Goal: Navigation & Orientation: Find specific page/section

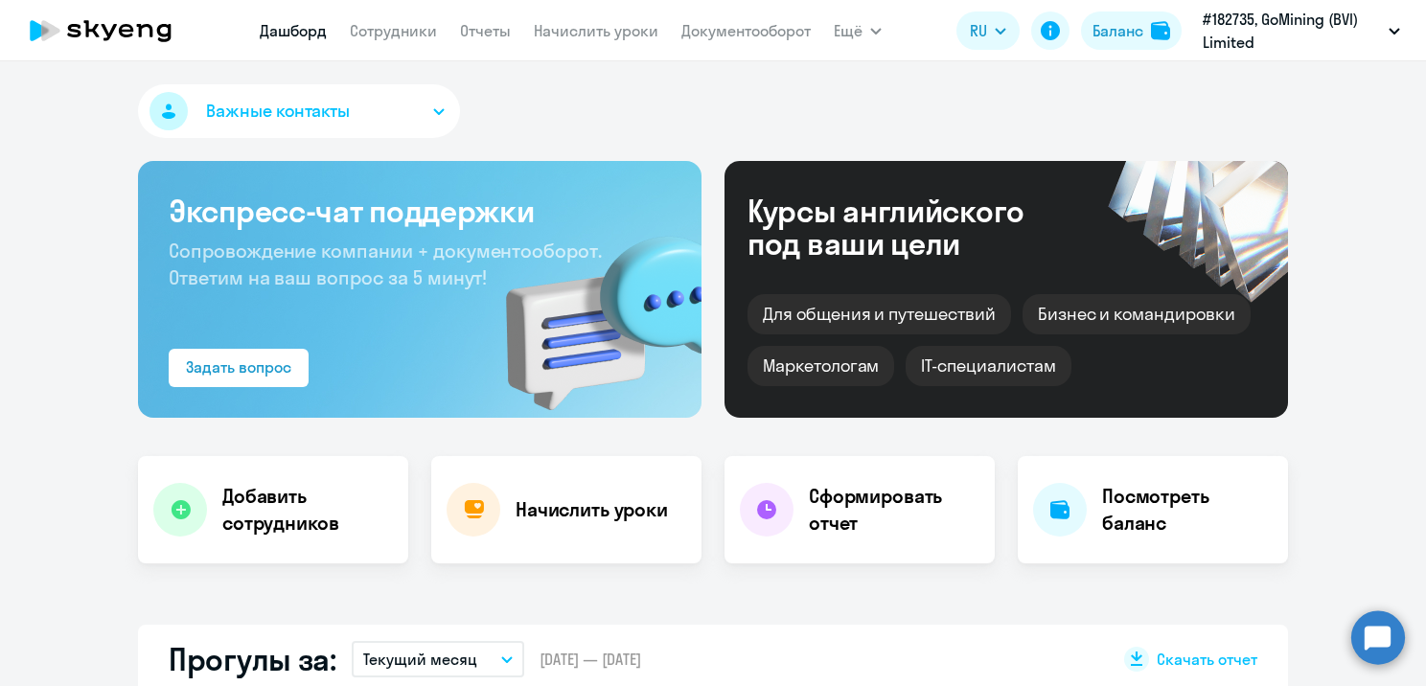
select select "30"
click at [382, 31] on link "Сотрудники" at bounding box center [393, 30] width 87 height 19
select select "30"
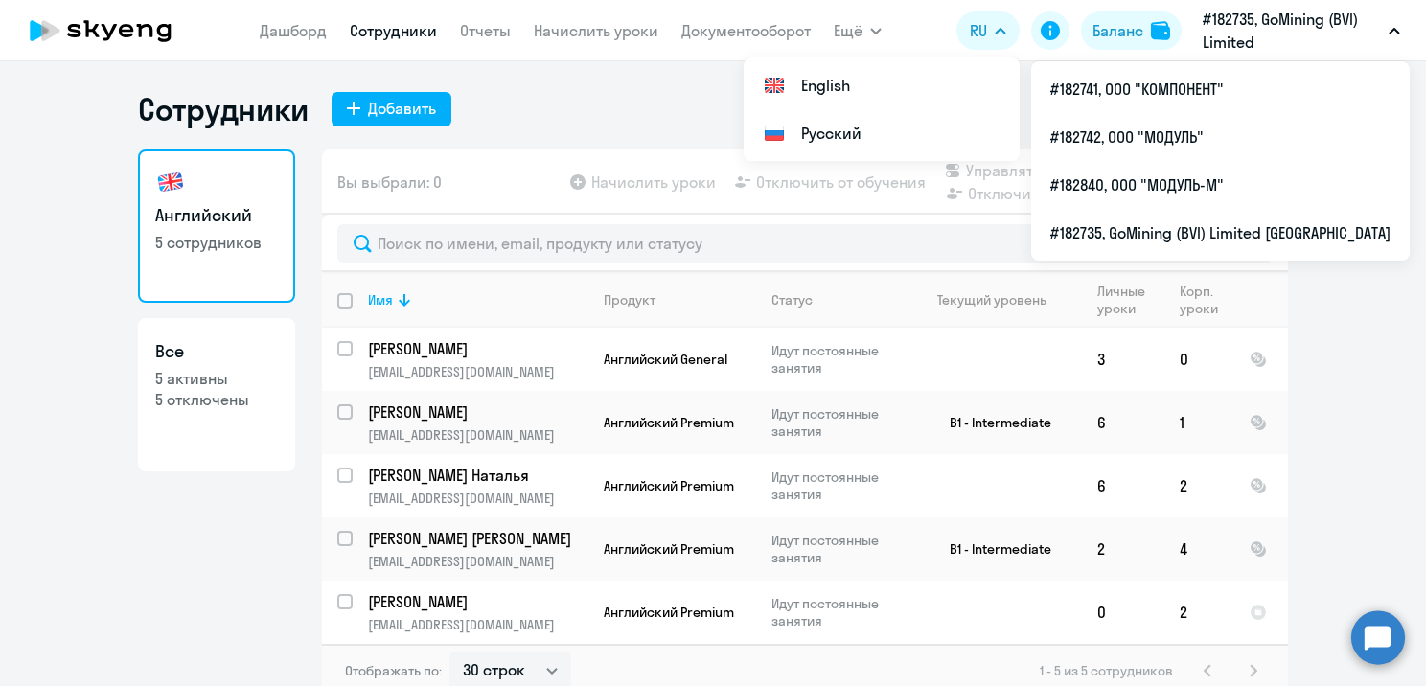
click at [1239, 13] on p "#182735, GoMining (BVI) Limited [GEOGRAPHIC_DATA]" at bounding box center [1292, 31] width 178 height 46
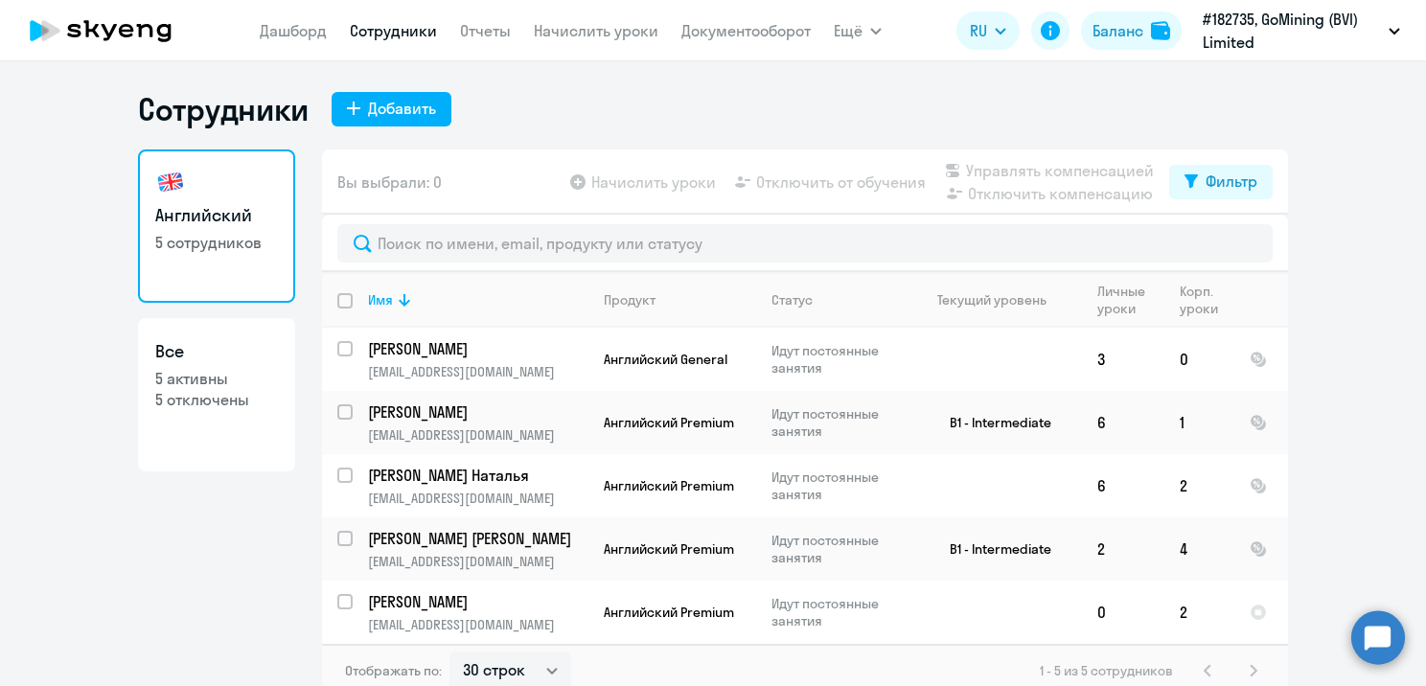
click at [1239, 13] on p "#182735, GoMining (BVI) Limited [GEOGRAPHIC_DATA]" at bounding box center [1292, 31] width 178 height 46
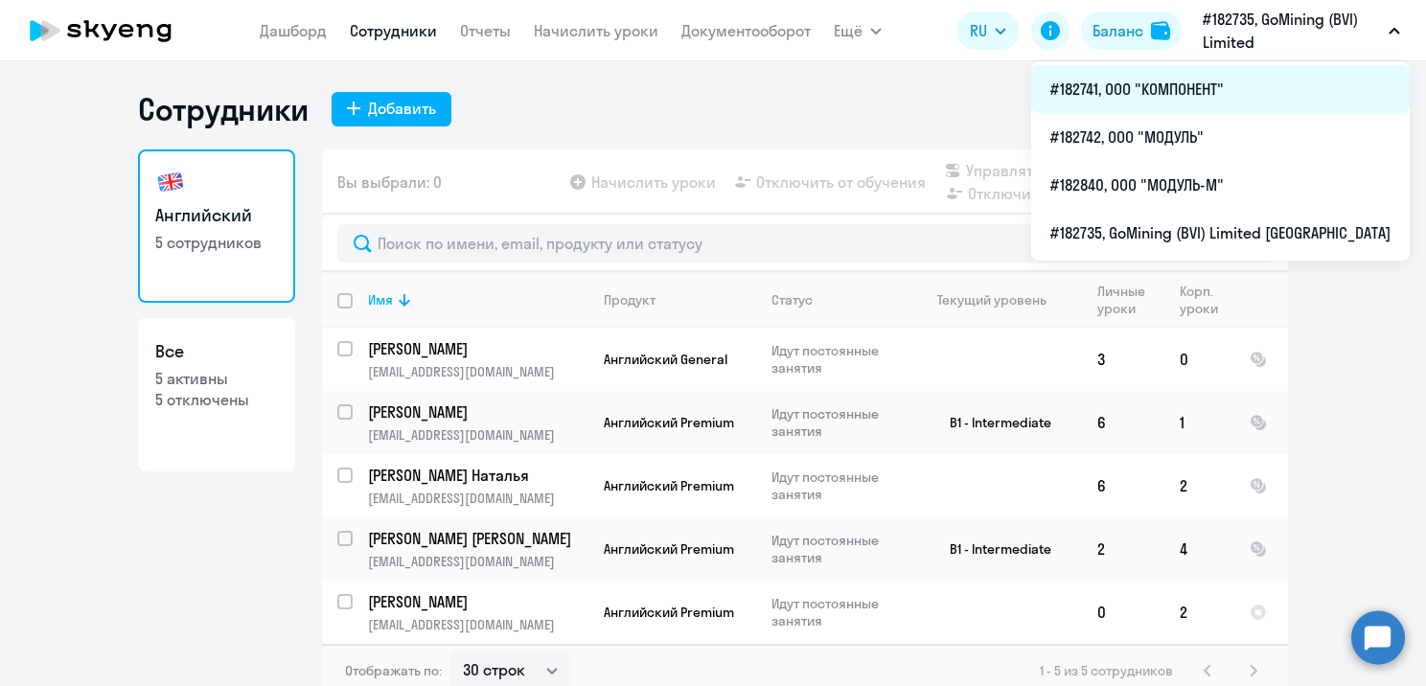
click at [1210, 96] on li "#182741, ООО "КОМПОНЕНТ"" at bounding box center [1220, 89] width 379 height 48
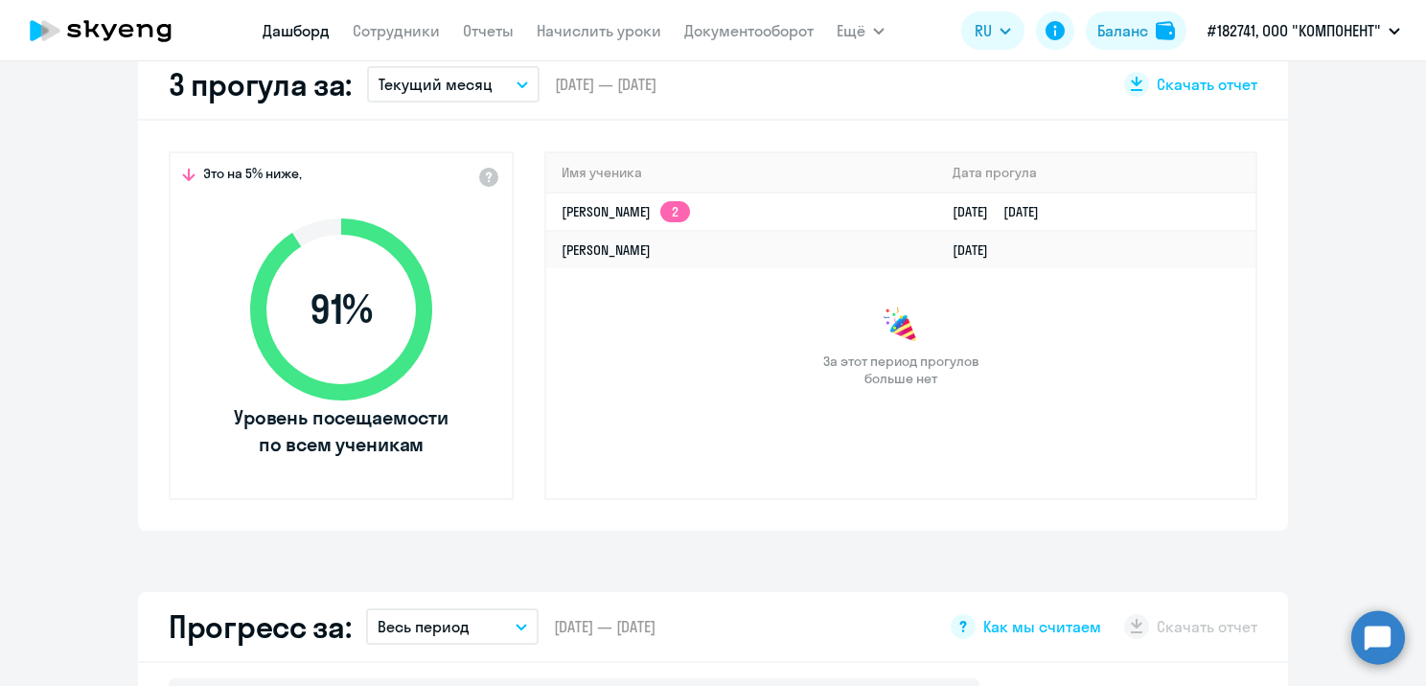
select select "30"
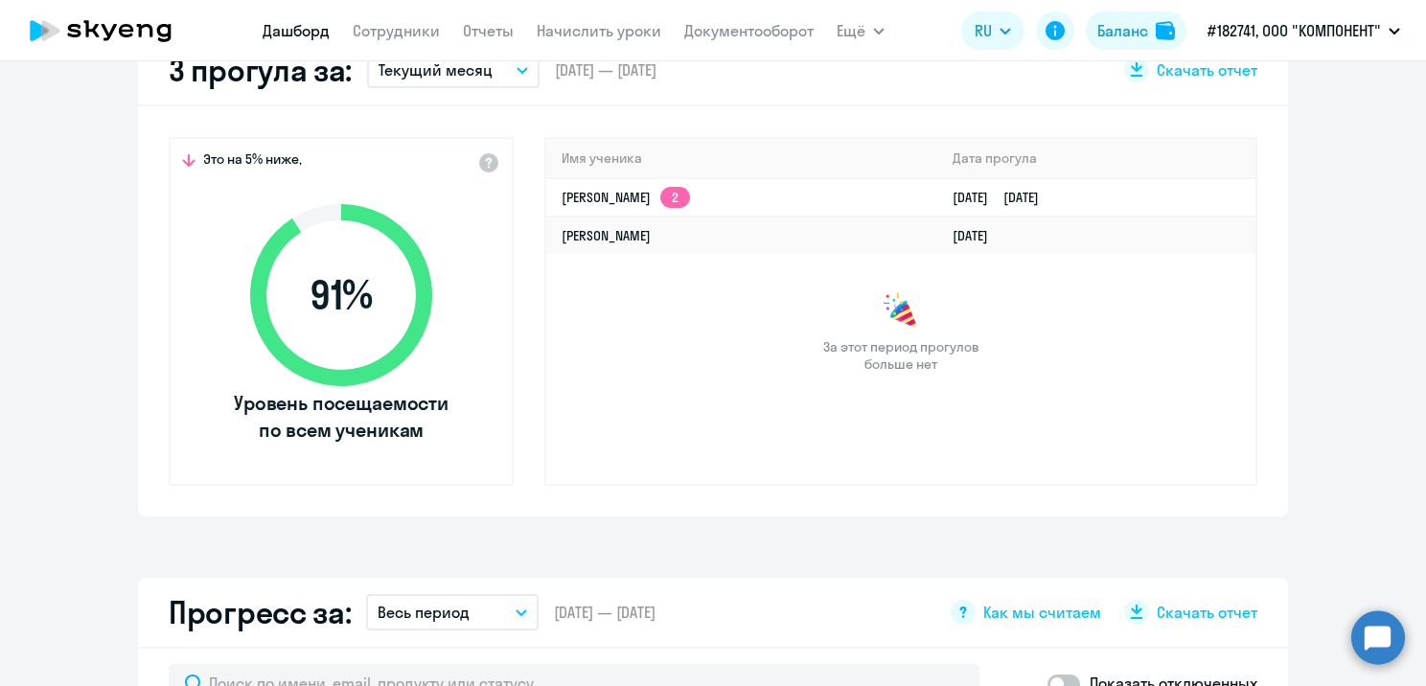
scroll to position [575, 0]
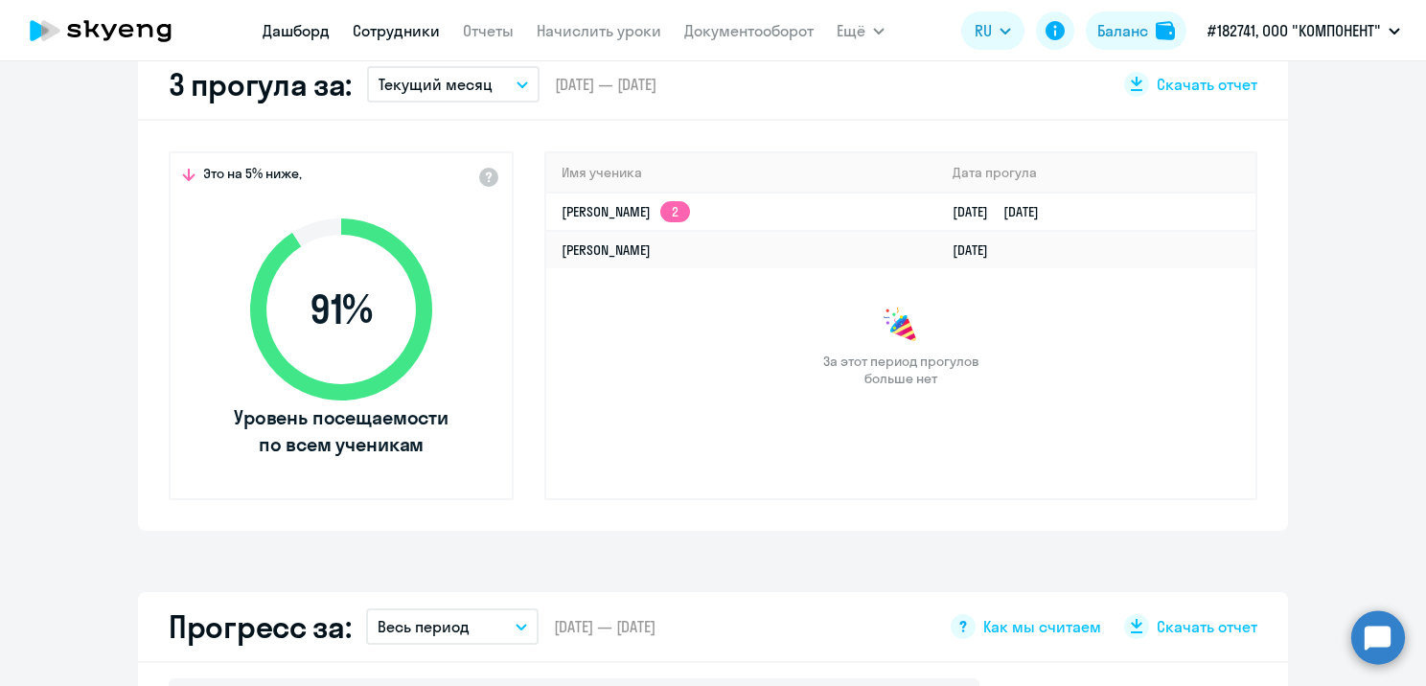
click at [400, 28] on link "Сотрудники" at bounding box center [396, 30] width 87 height 19
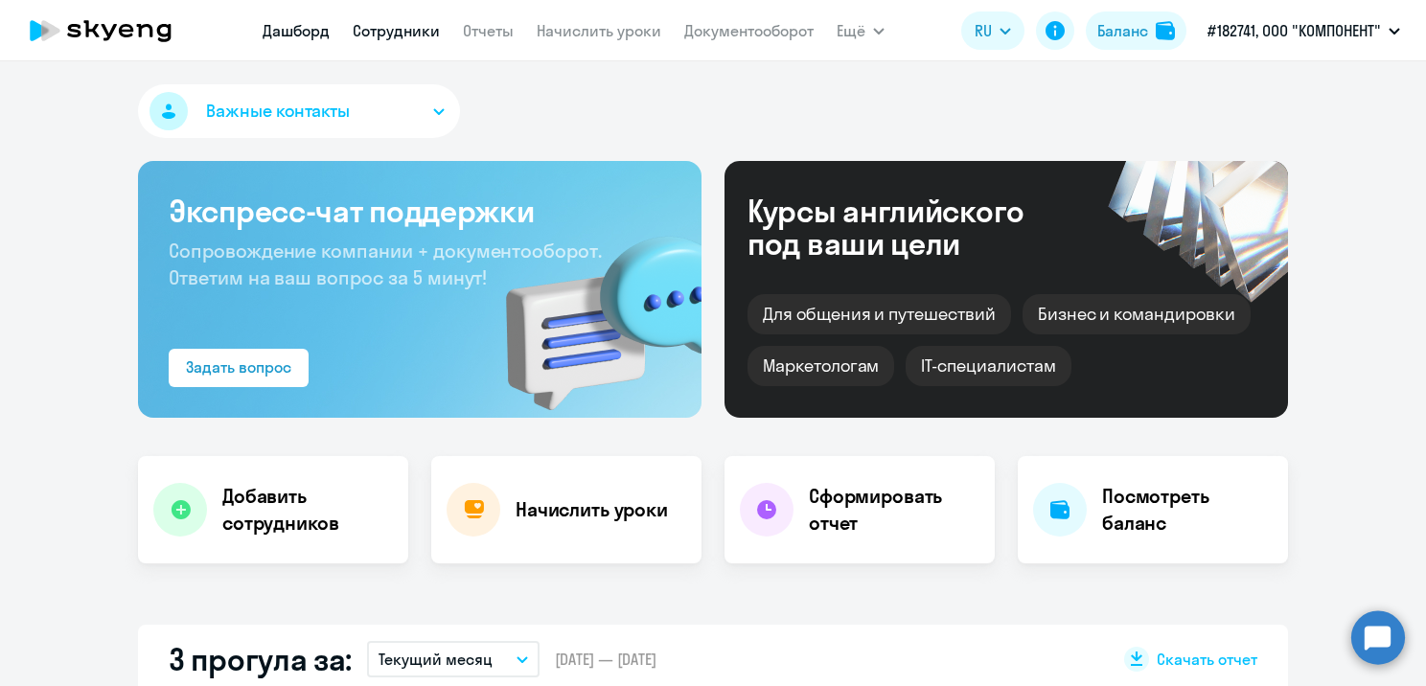
select select "30"
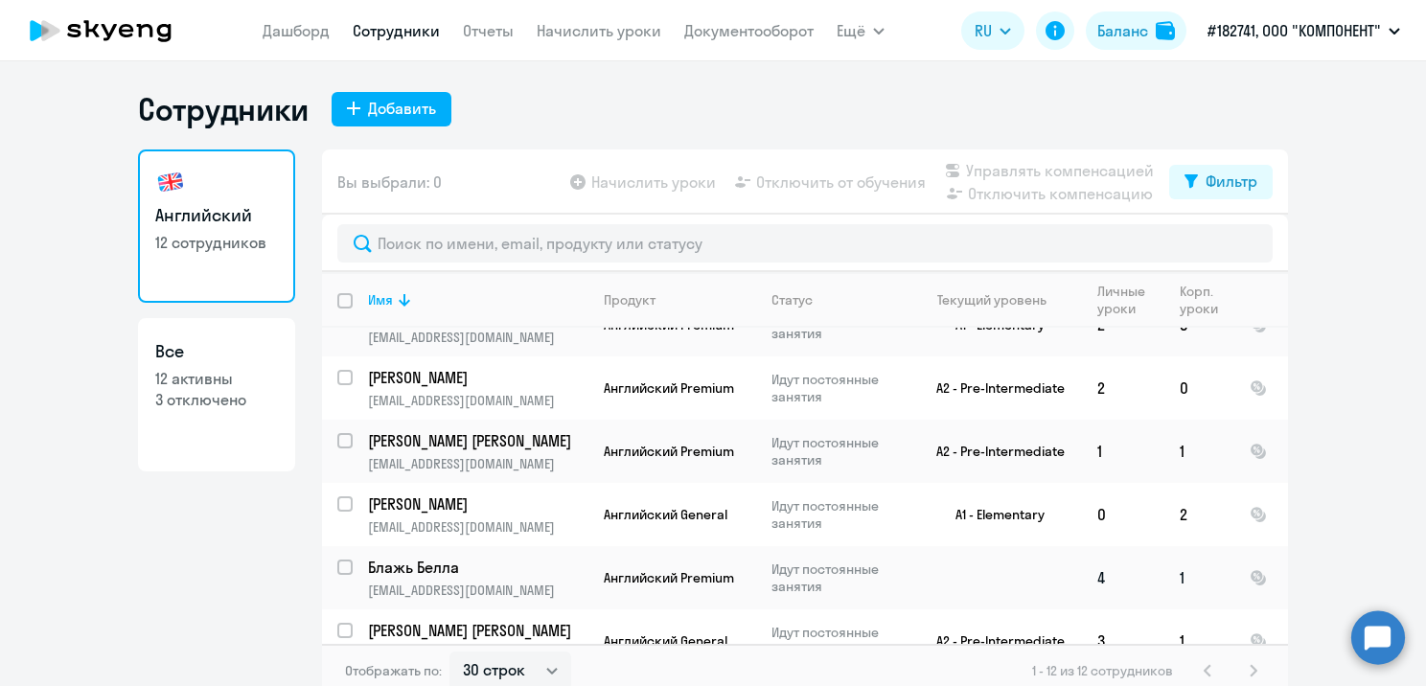
scroll to position [448, 0]
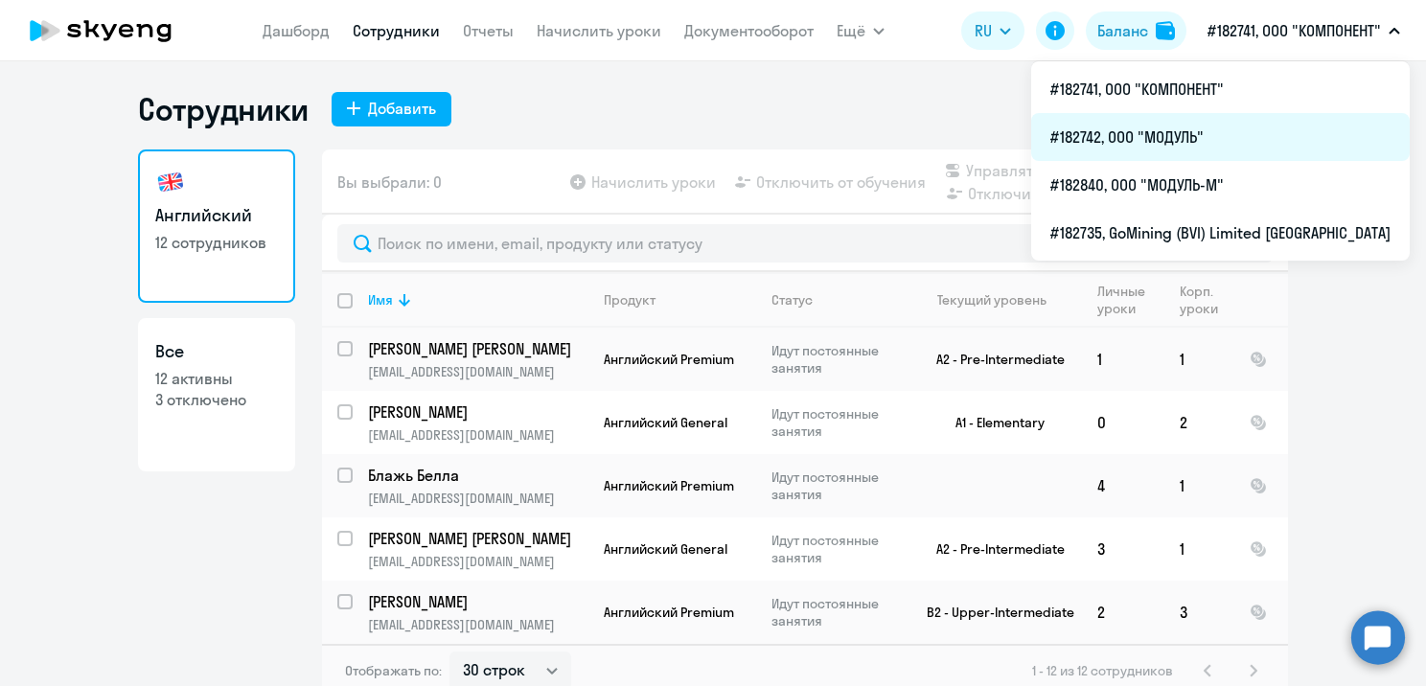
click at [1210, 138] on li "#182742, ООО "МОДУЛЬ"" at bounding box center [1220, 137] width 379 height 48
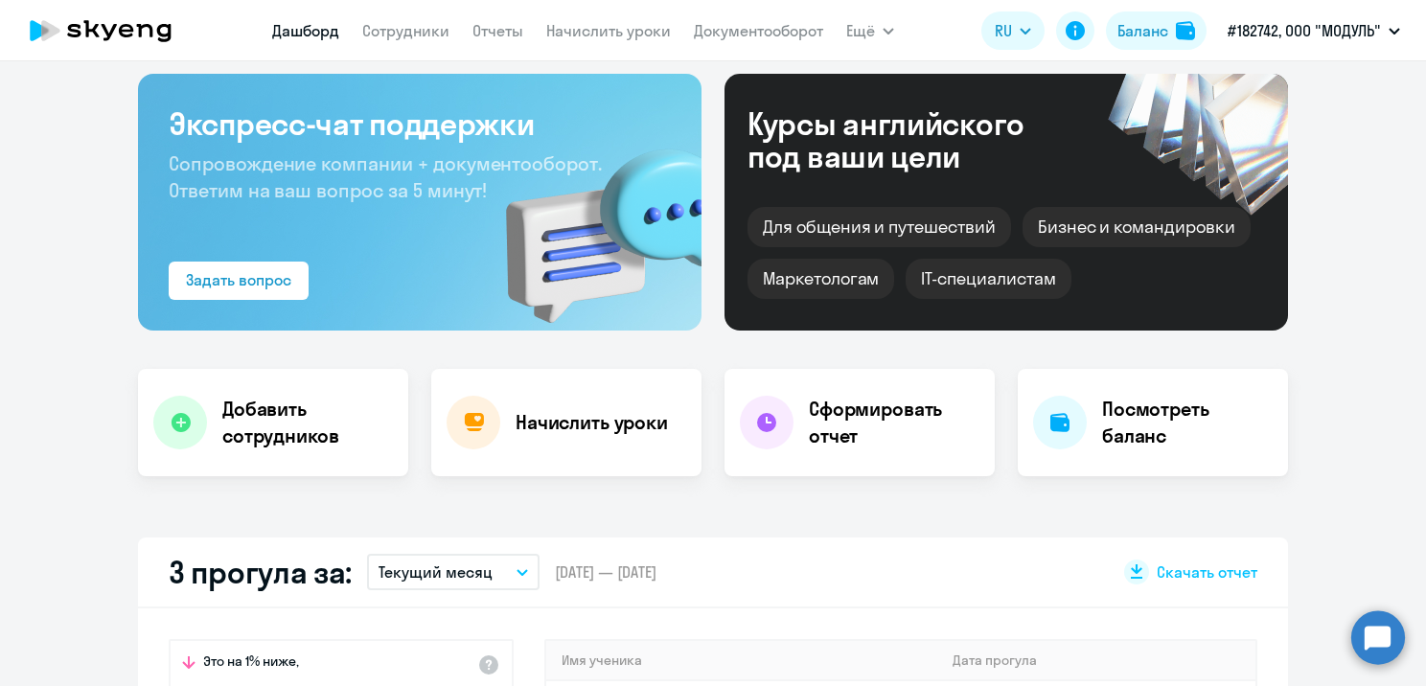
scroll to position [192, 0]
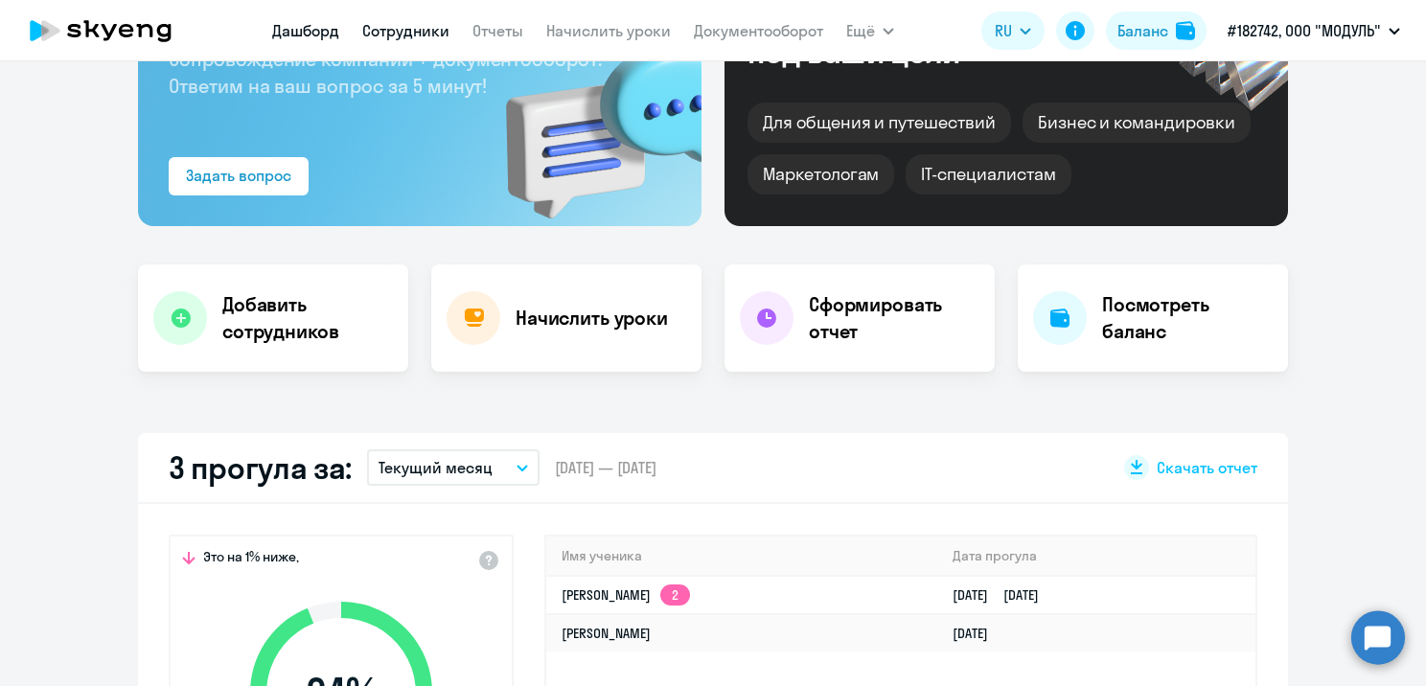
click at [423, 26] on link "Сотрудники" at bounding box center [405, 30] width 87 height 19
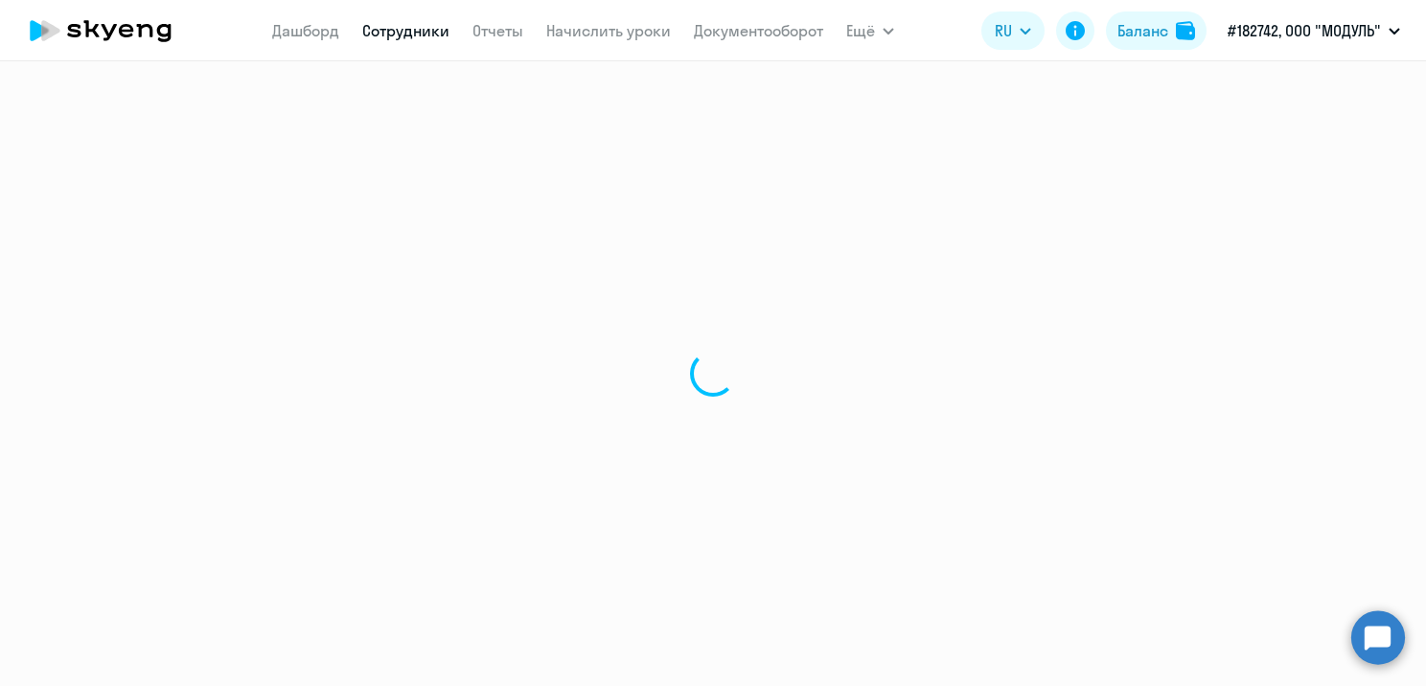
select select "30"
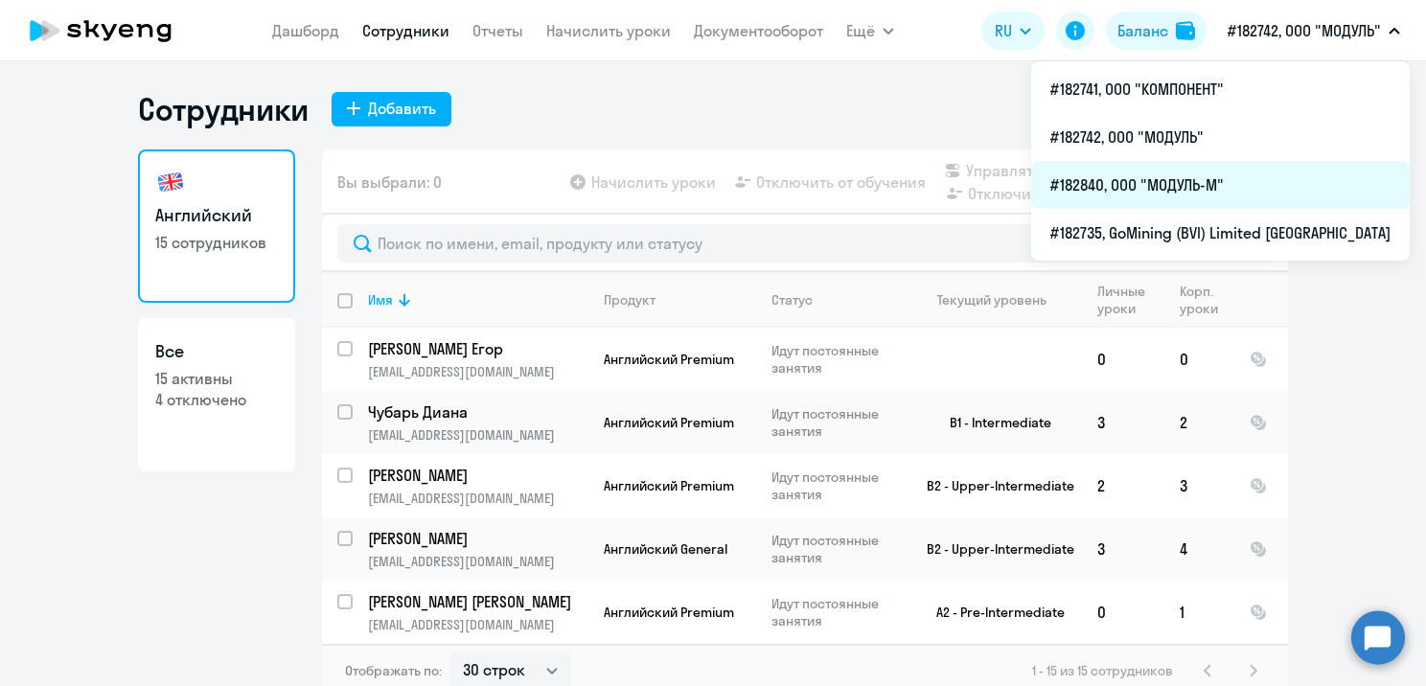
click at [1204, 192] on li "#182840, ООО "МОДУЛЬ-М"" at bounding box center [1220, 185] width 379 height 48
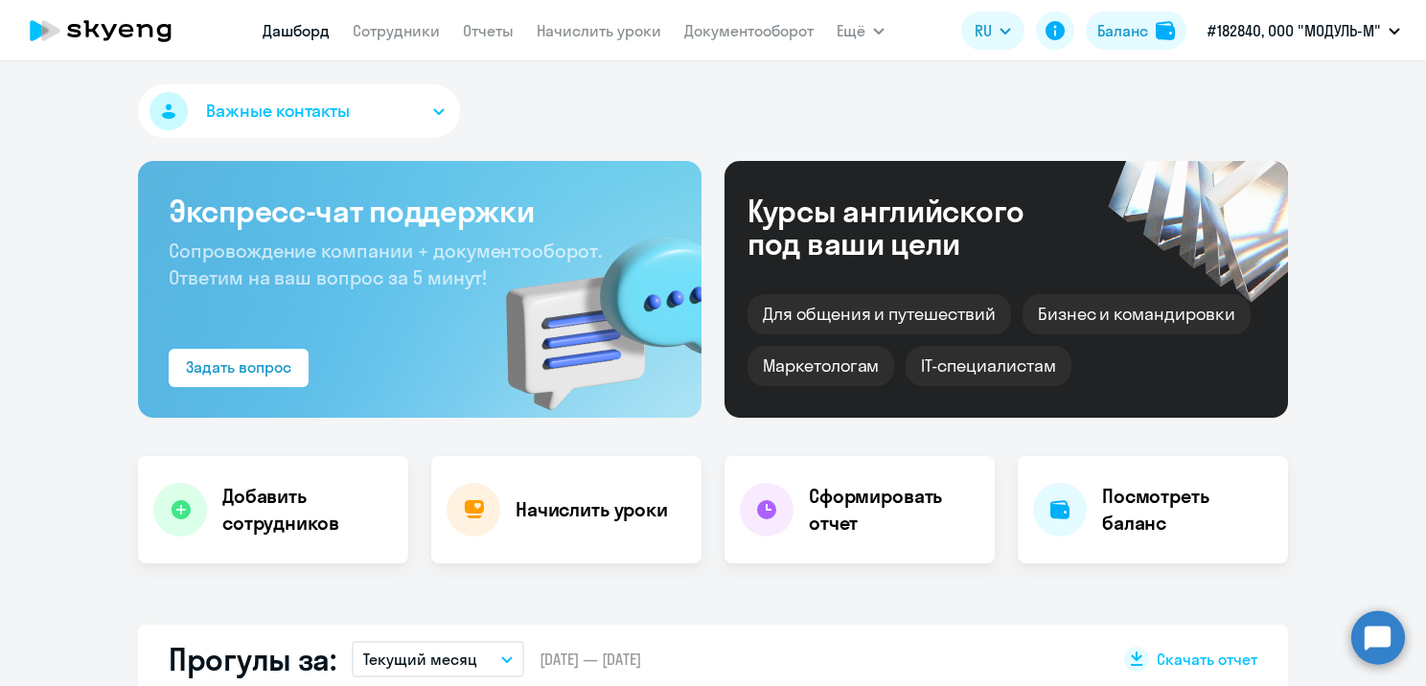
select select "30"
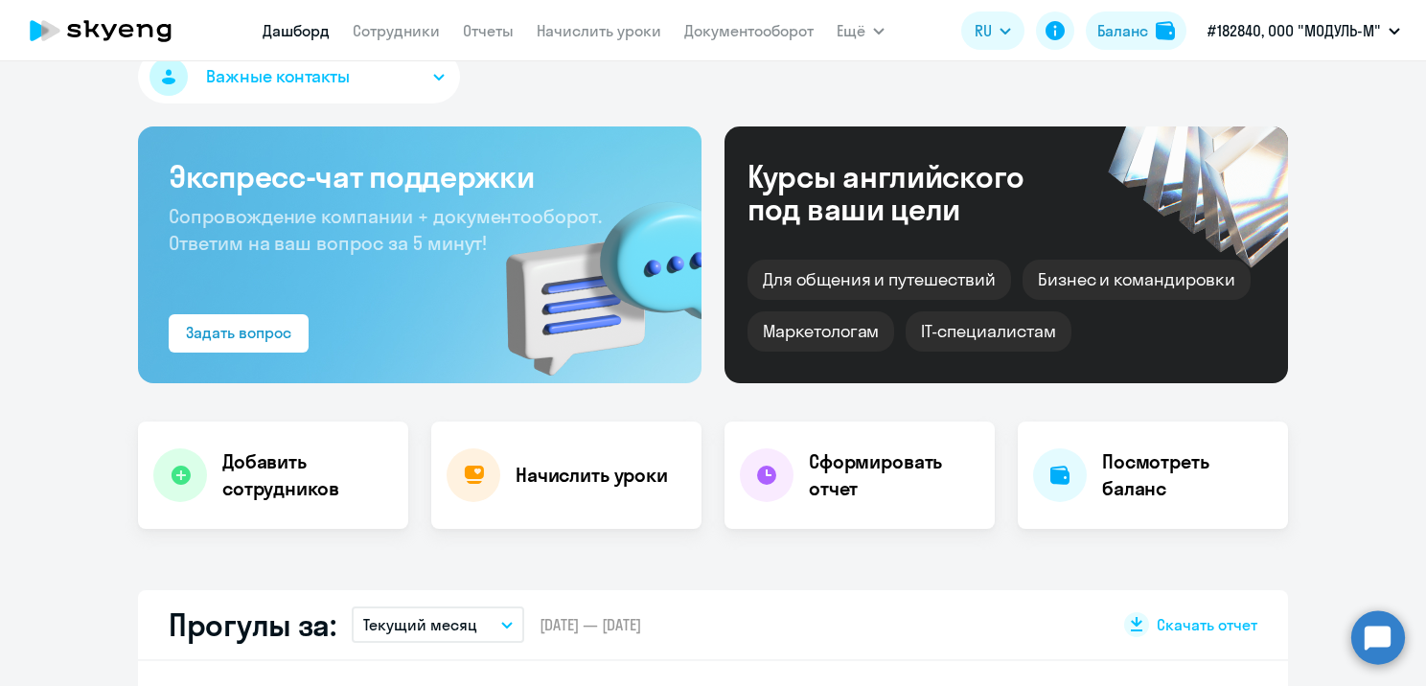
scroll to position [96, 0]
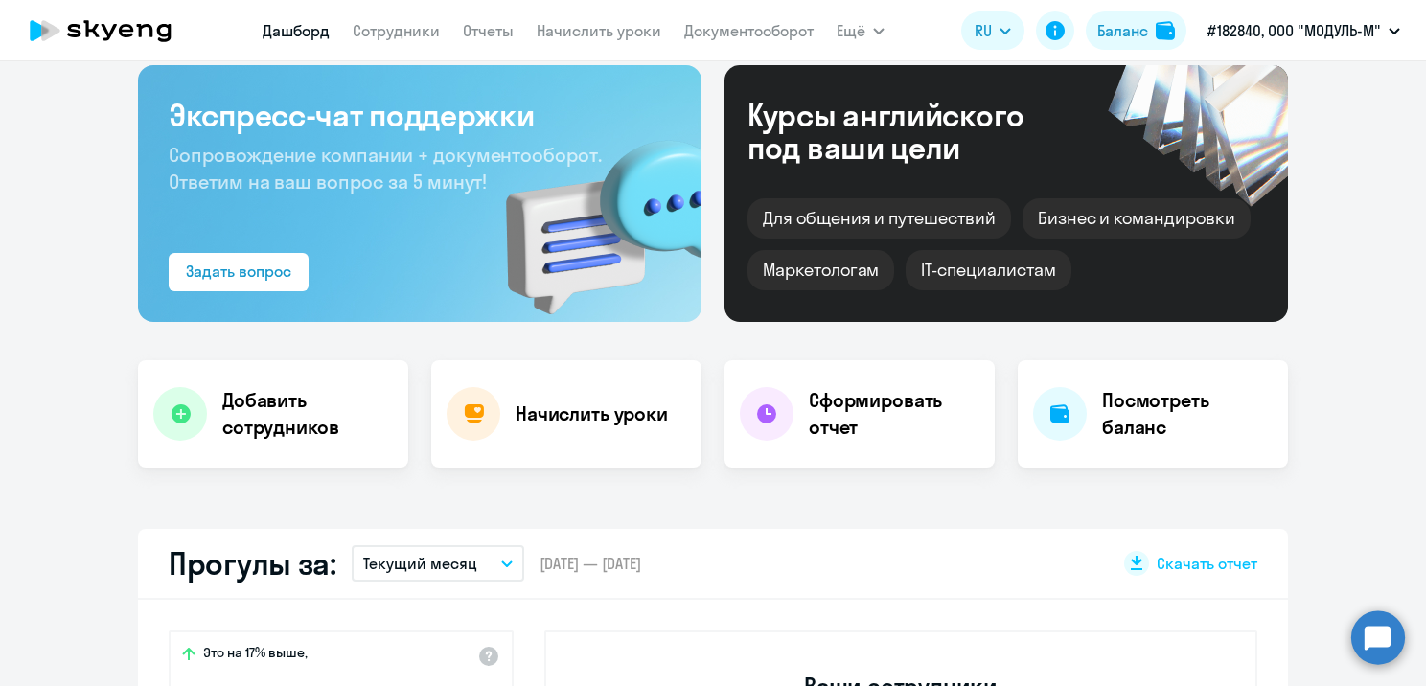
click at [452, 38] on nav "[PERSON_NAME] Отчеты Начислить уроки Документооборот" at bounding box center [538, 31] width 551 height 38
click at [423, 33] on link "Сотрудники" at bounding box center [396, 30] width 87 height 19
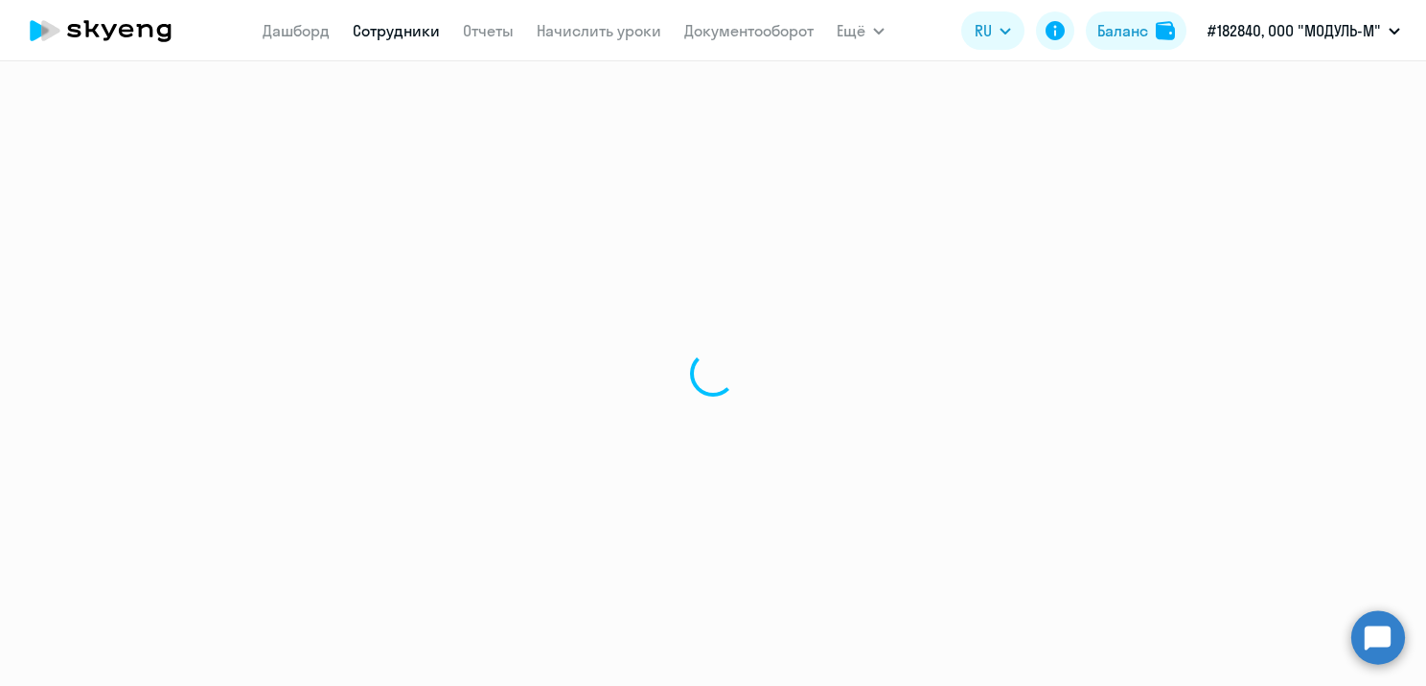
select select "30"
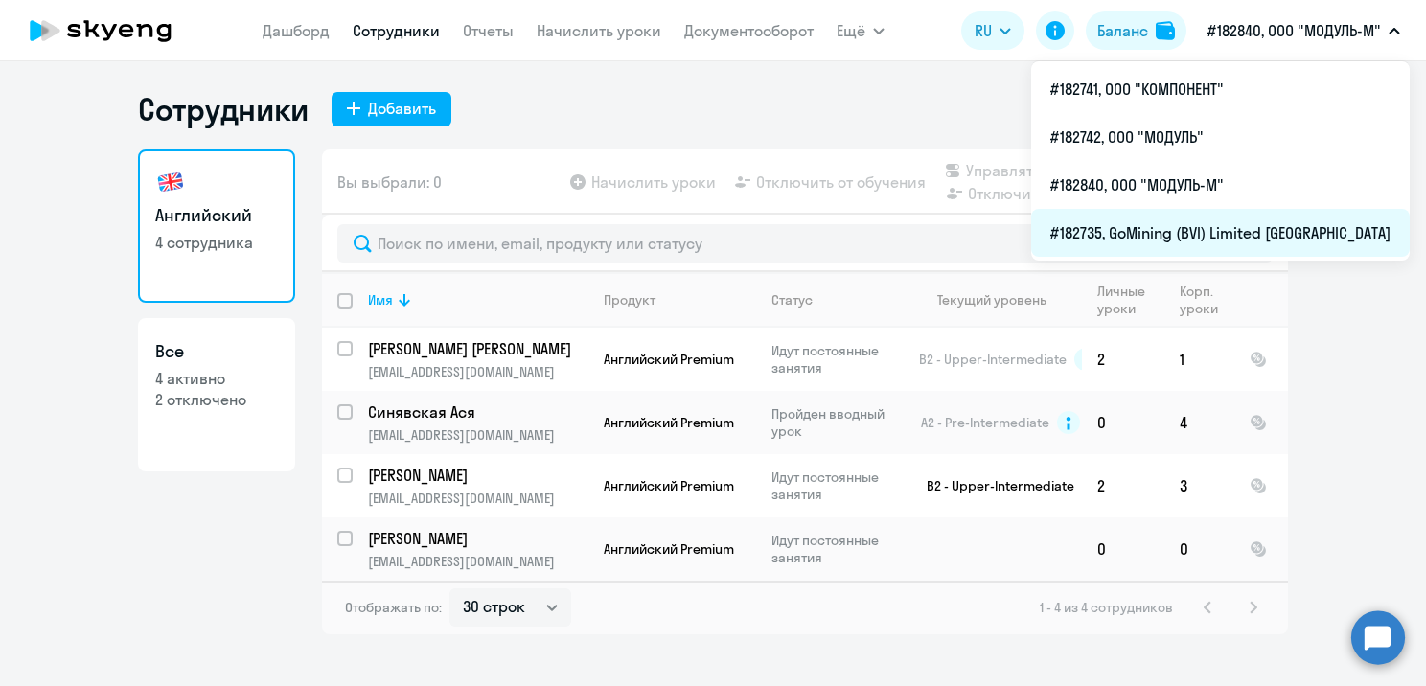
click at [1217, 231] on li "#182735, GoMining (BVI) Limited [GEOGRAPHIC_DATA]" at bounding box center [1220, 233] width 379 height 48
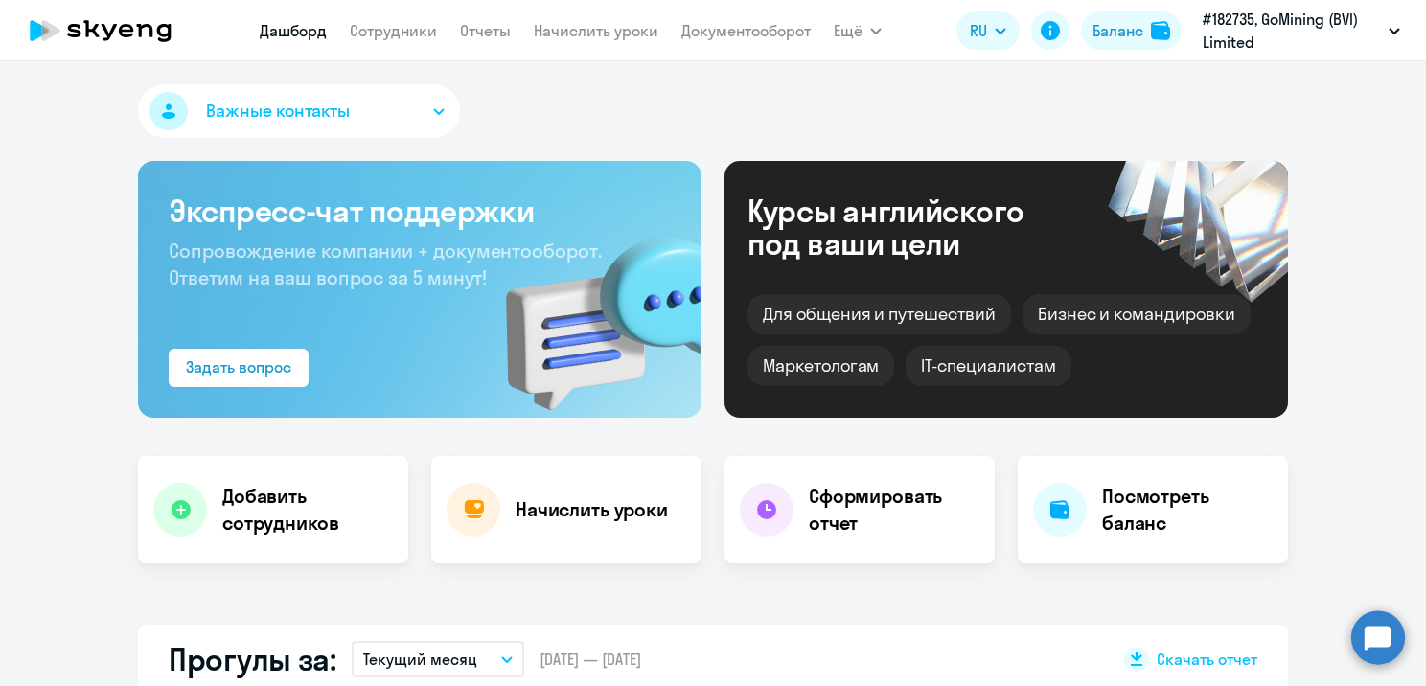
select select "30"
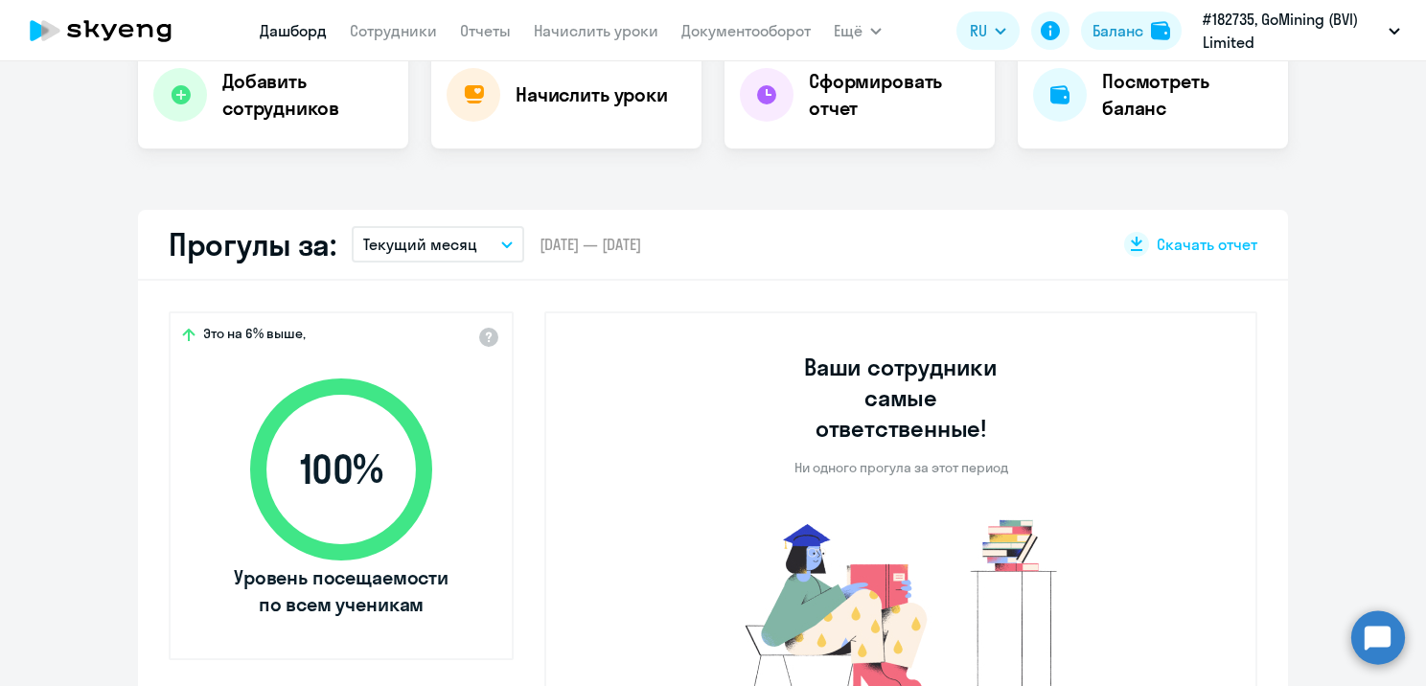
scroll to position [383, 0]
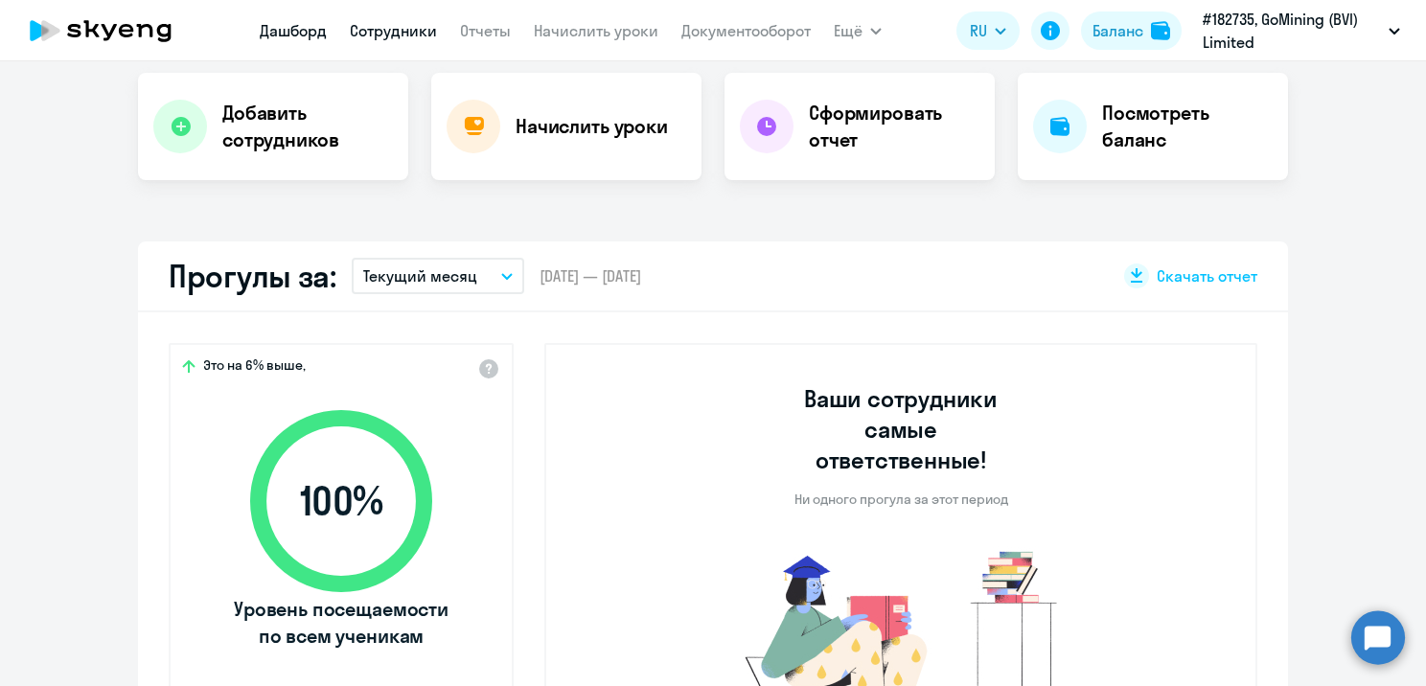
click at [395, 35] on link "Сотрудники" at bounding box center [393, 30] width 87 height 19
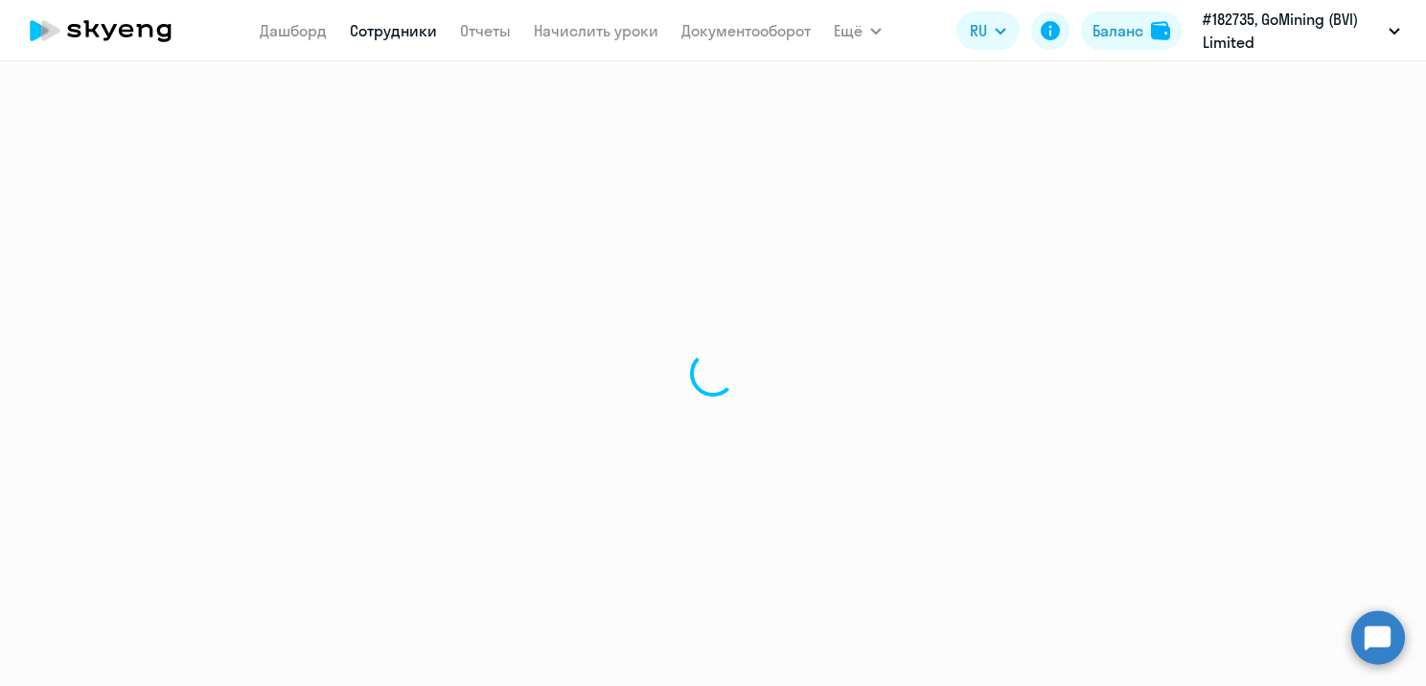
select select "30"
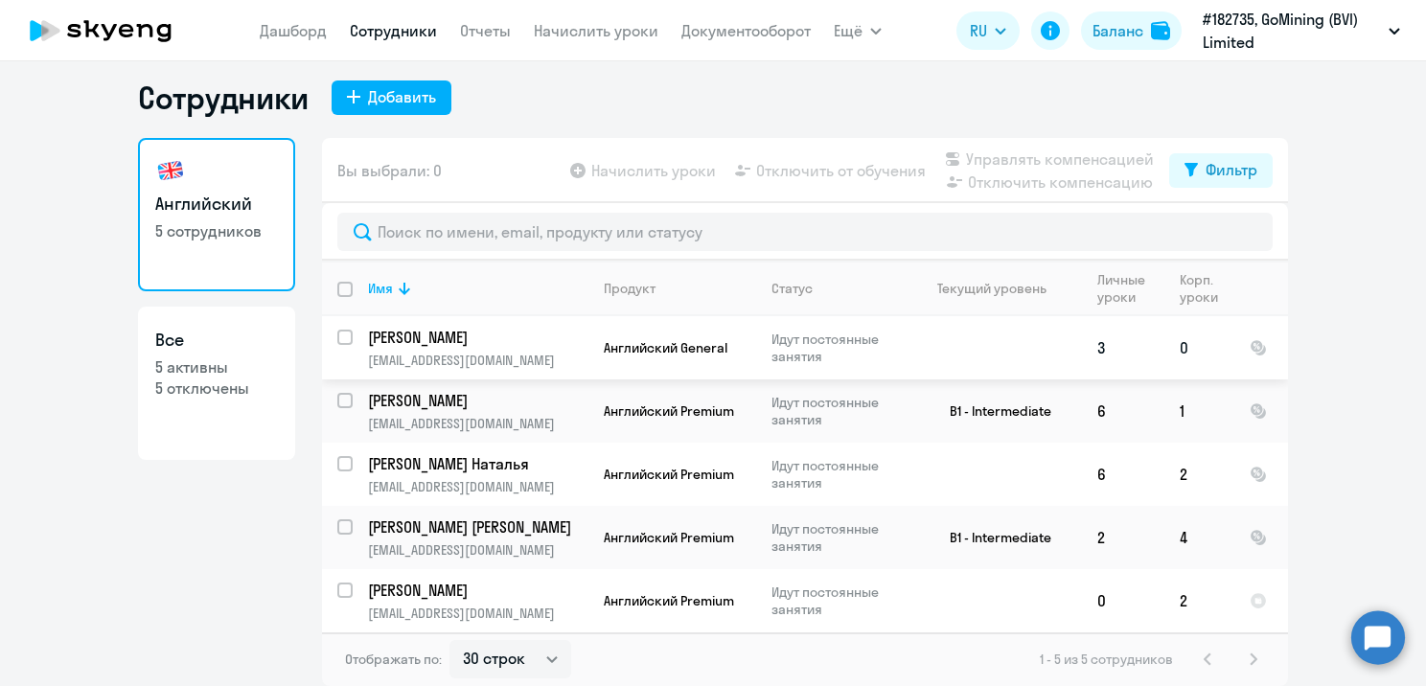
scroll to position [2, 0]
